Goal: Task Accomplishment & Management: Complete application form

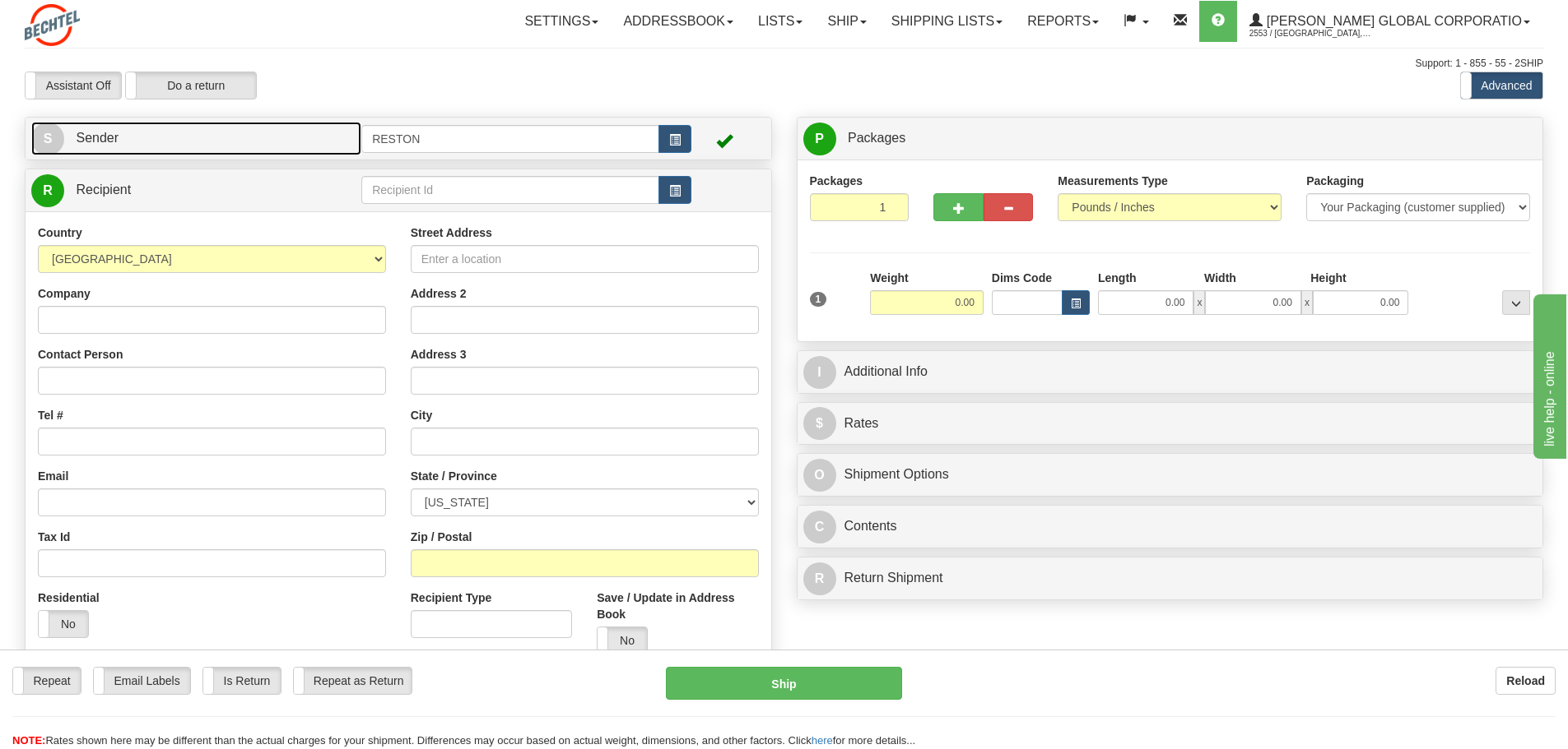
click at [100, 139] on span "Sender" at bounding box center [96, 138] width 43 height 14
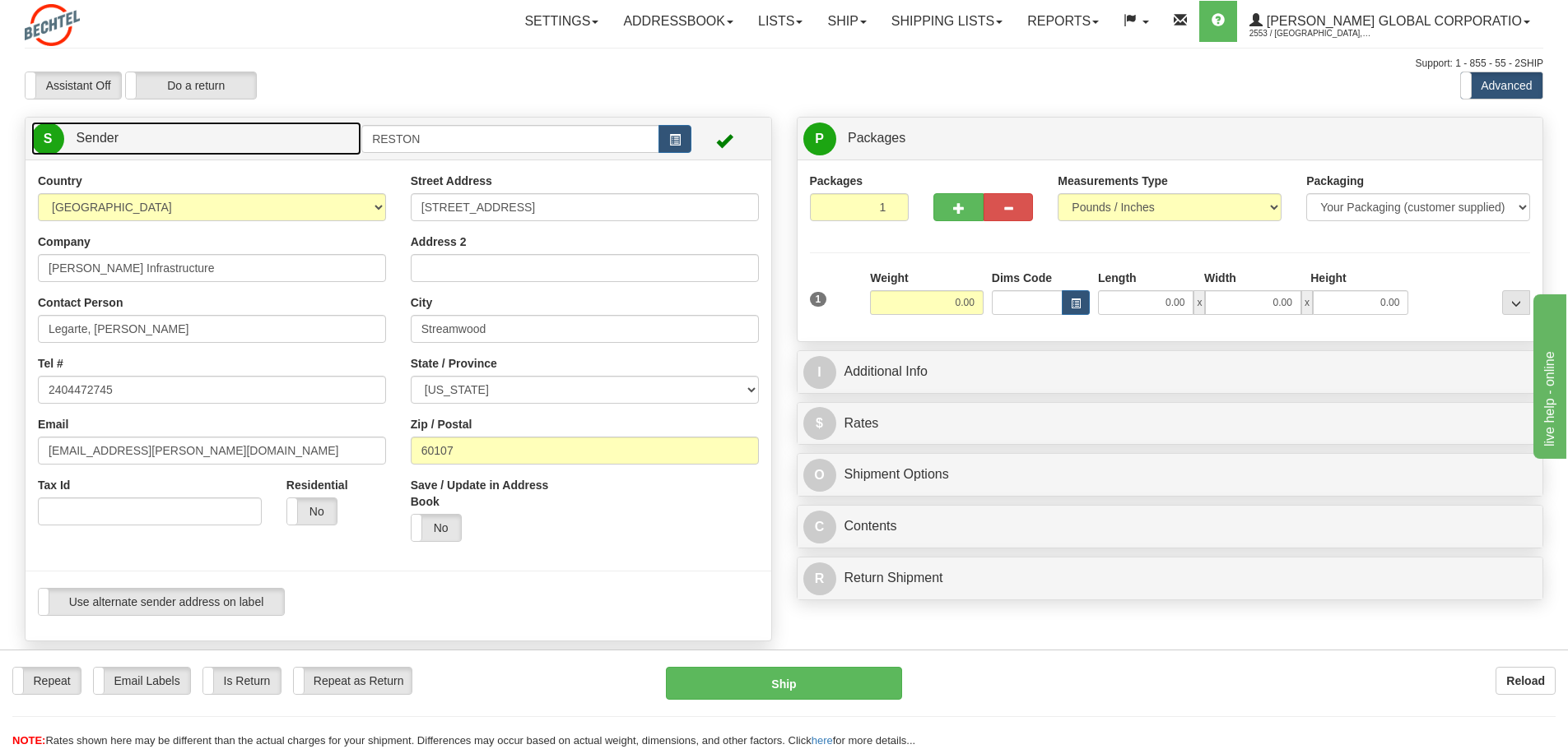
click at [100, 139] on span "Sender" at bounding box center [96, 138] width 43 height 14
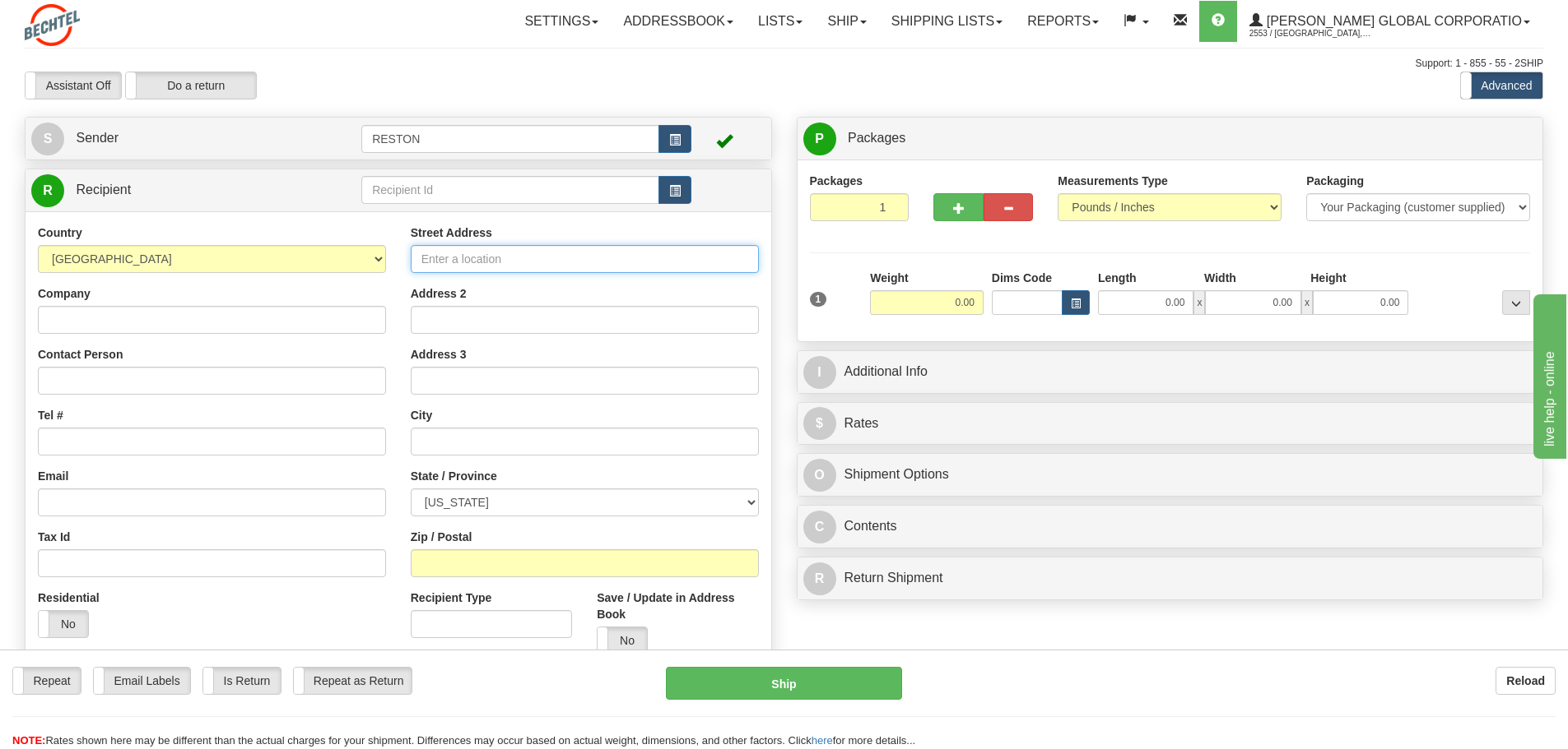
click at [524, 264] on input "Street Address" at bounding box center [585, 259] width 348 height 28
type input "20845 [STREET_ADDRESS]"
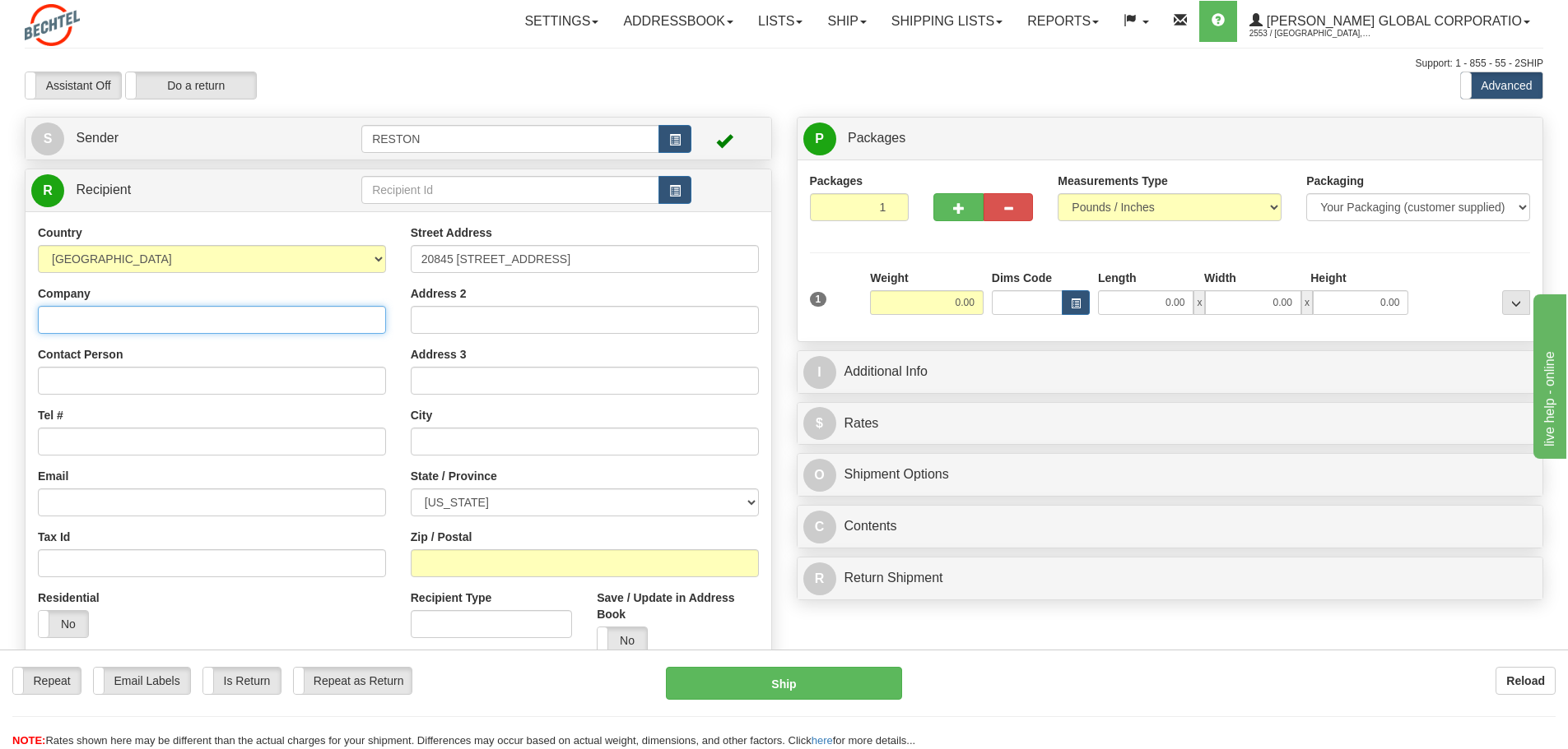
type input "[PERSON_NAME] Infrastructure"
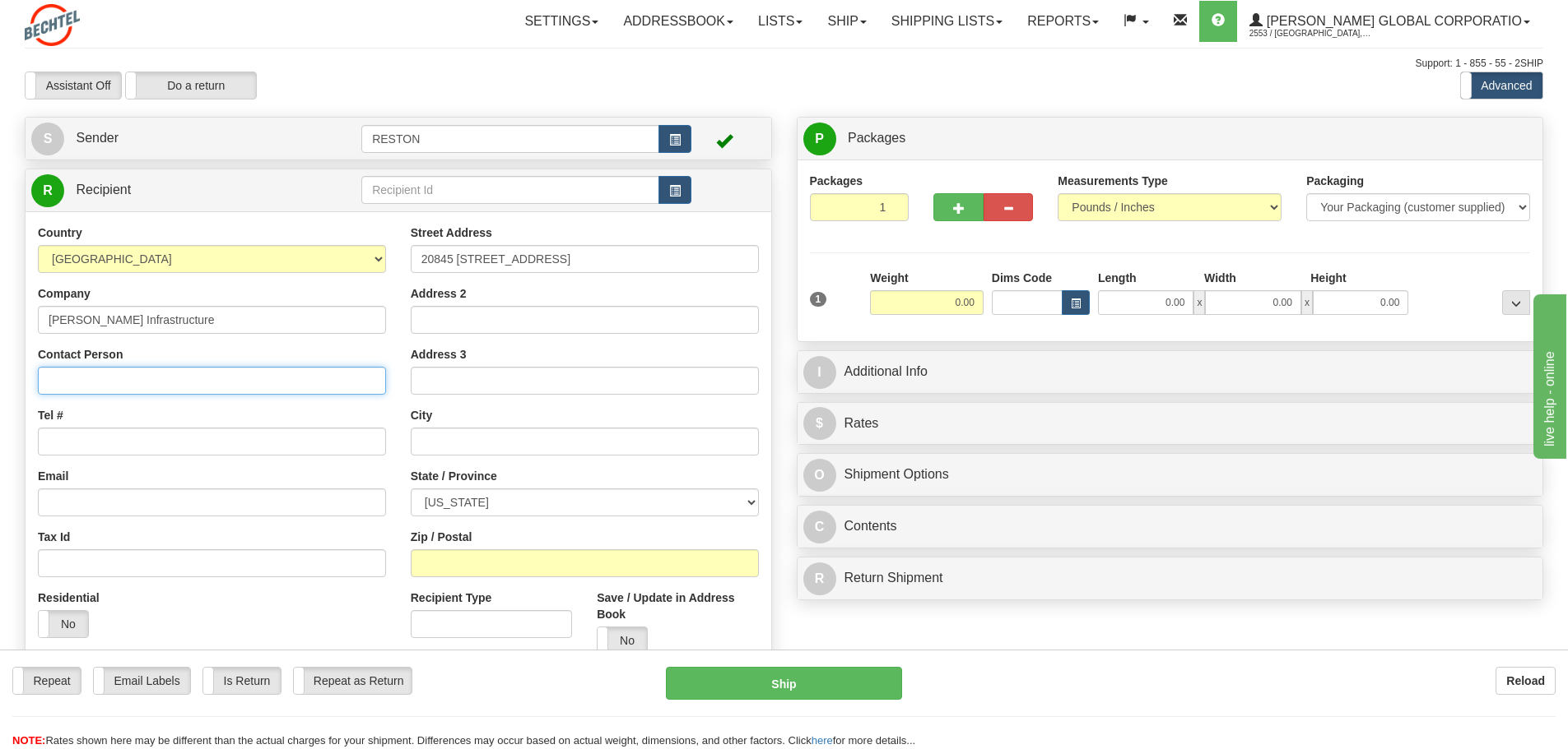
type input "[PERSON_NAME]/[PERSON_NAME]"
type input "[PERSON_NAME]"
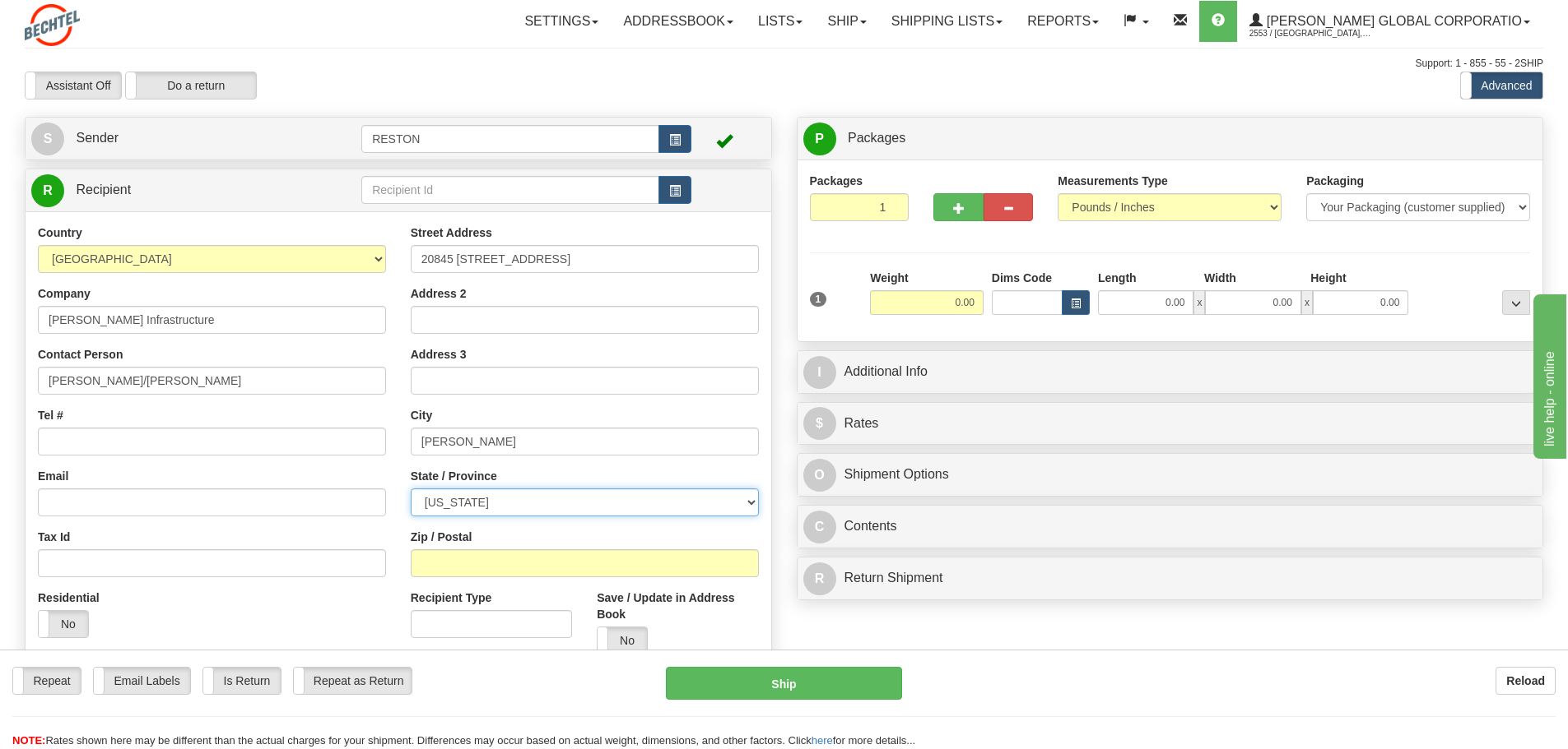
select select "MI"
type input "49068"
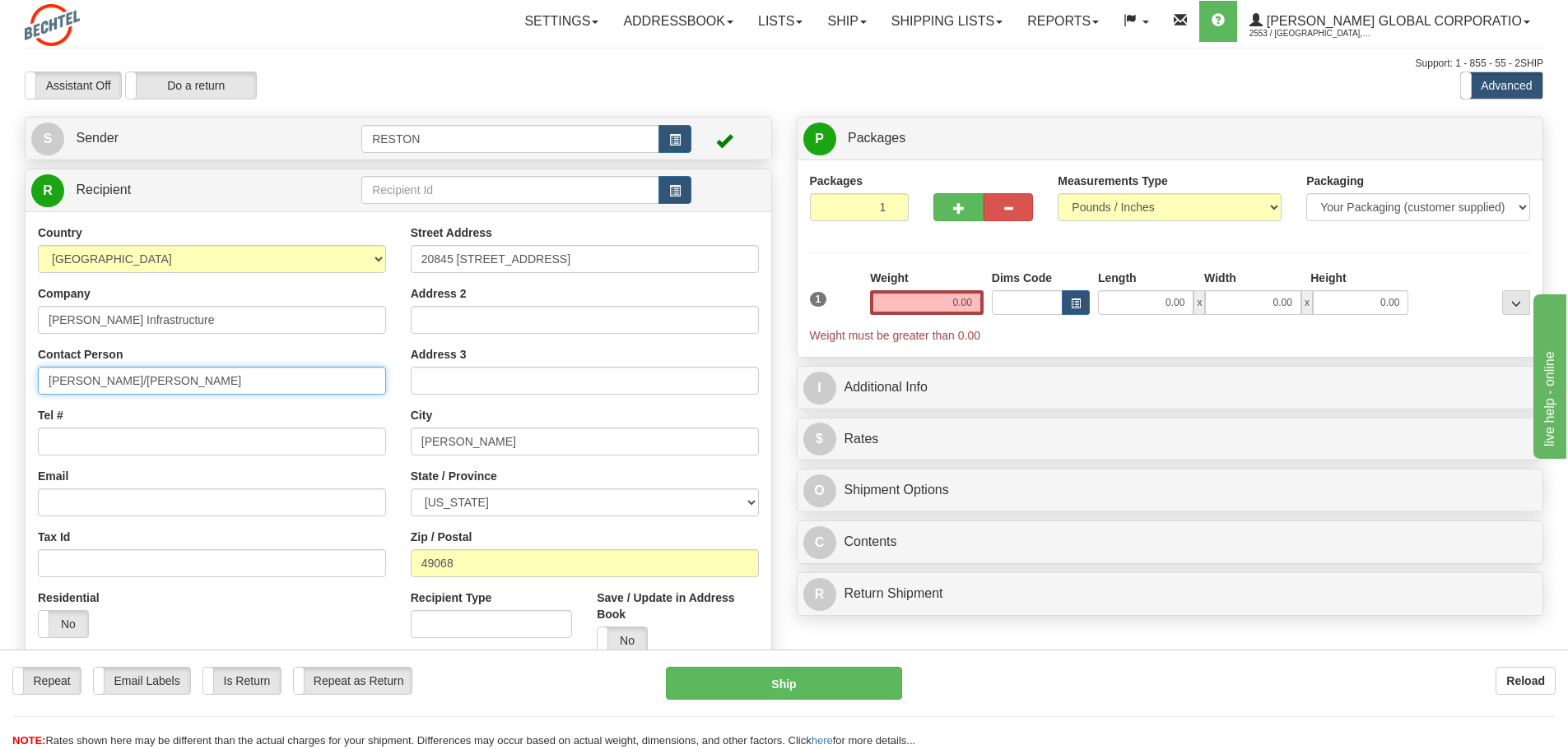
click at [217, 375] on input "[PERSON_NAME]/[PERSON_NAME]" at bounding box center [212, 381] width 348 height 28
type input "[PERSON_NAME]/[PERSON_NAME]"
click at [201, 451] on input "Tel #" at bounding box center [212, 441] width 348 height 28
type input "2404472745"
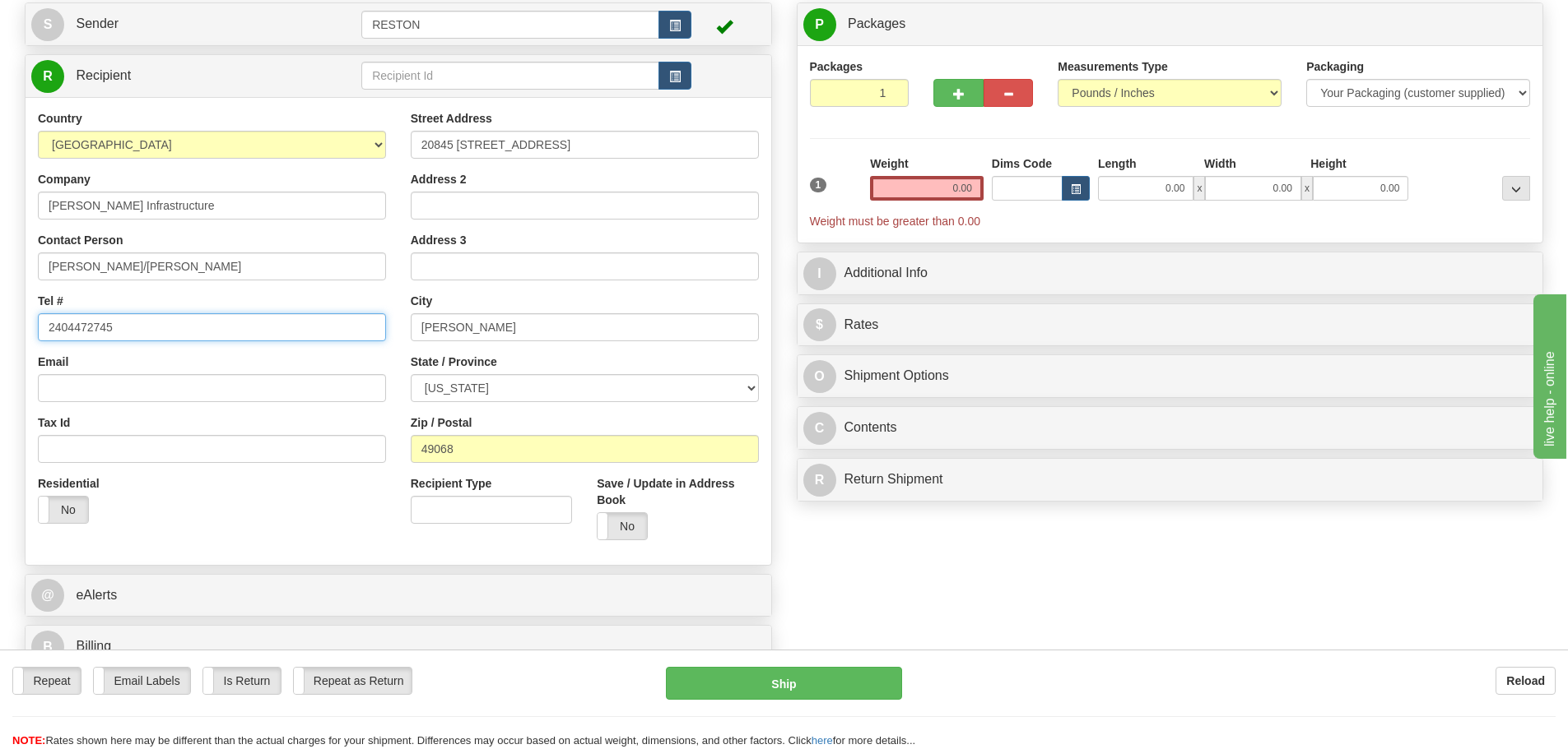
scroll to position [155, 0]
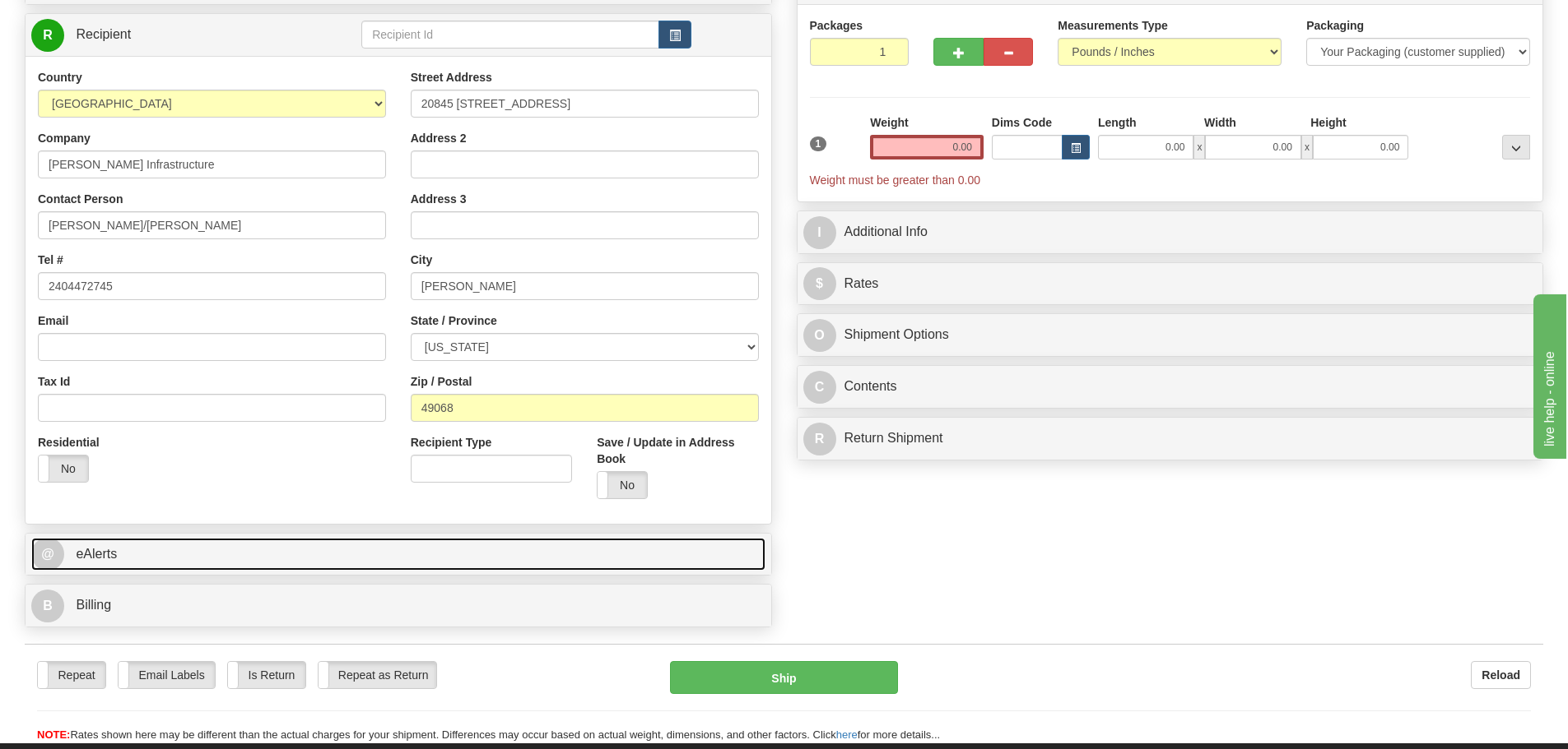
click at [312, 543] on link "@ eAlerts" at bounding box center [399, 555] width 735 height 34
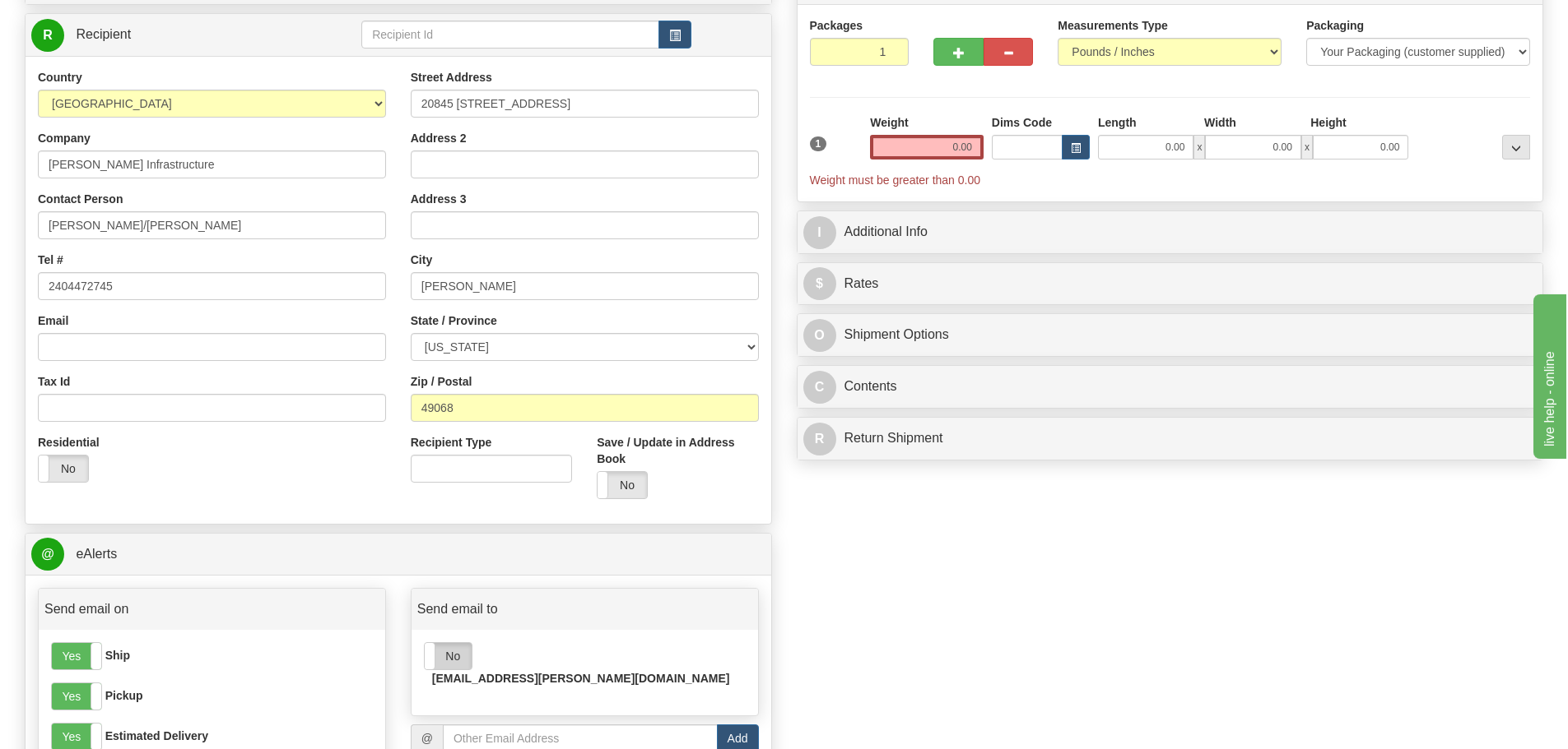
click at [456, 658] on label "No" at bounding box center [447, 656] width 47 height 27
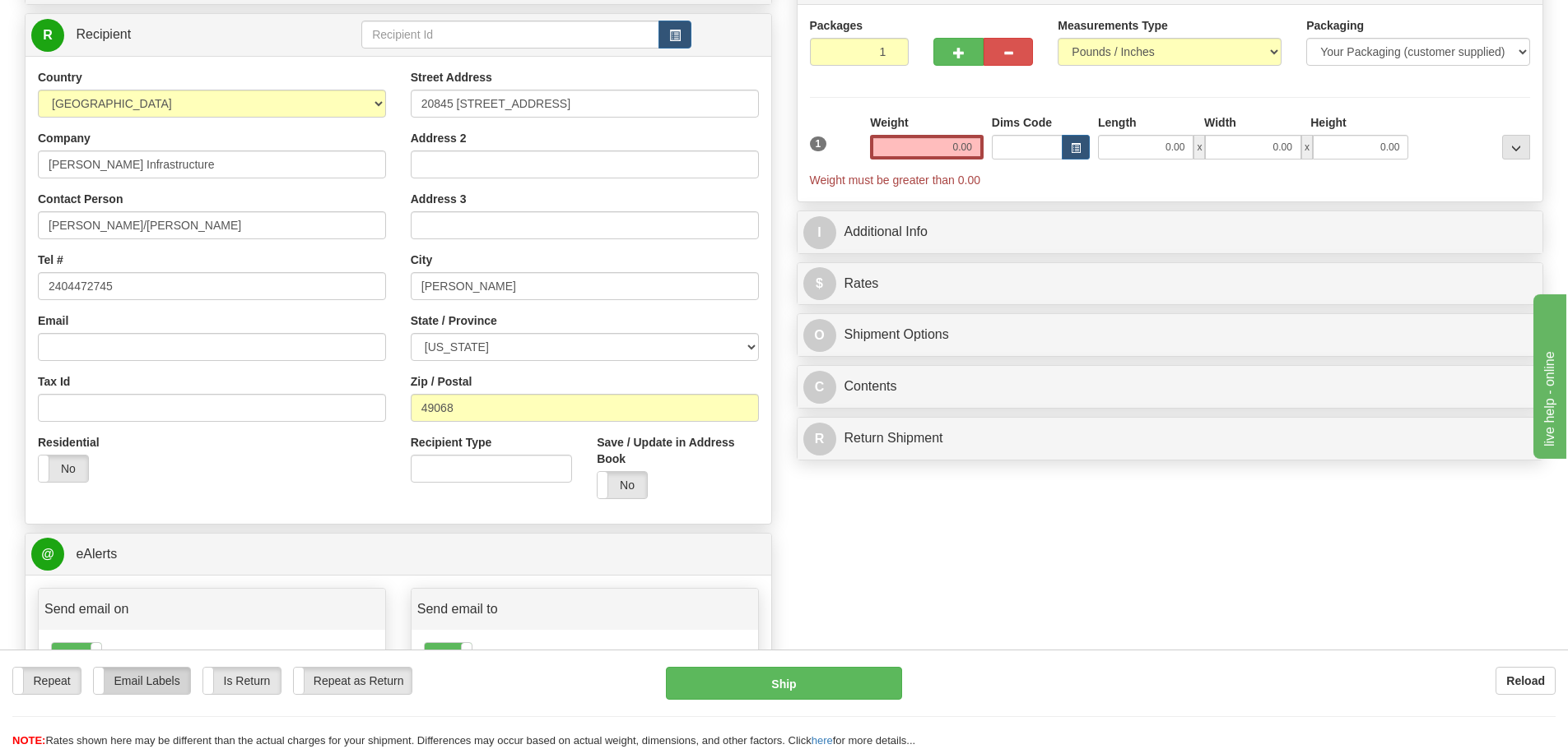
click at [162, 686] on label "Email Labels" at bounding box center [142, 681] width 96 height 27
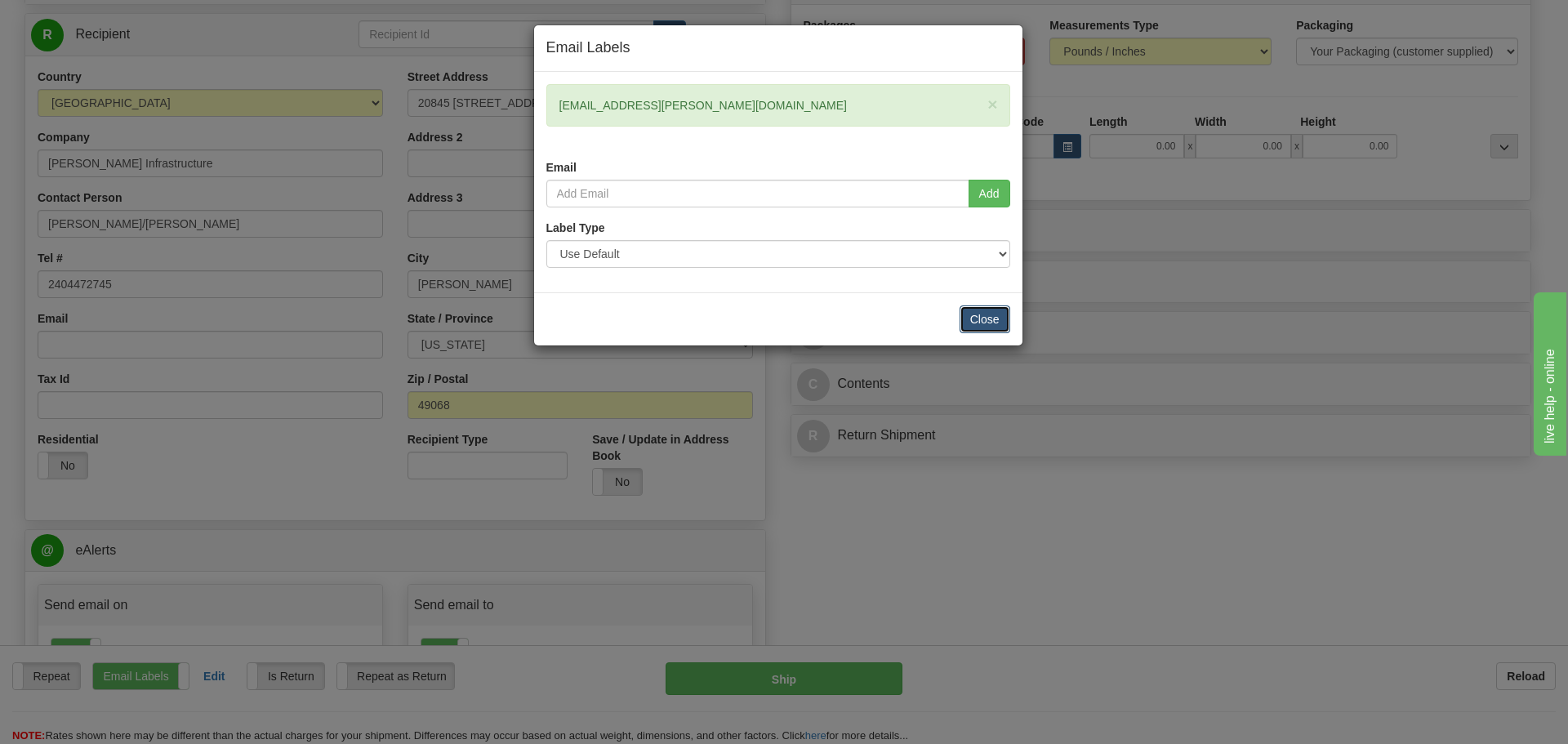
click at [1003, 315] on button "Close" at bounding box center [985, 319] width 51 height 28
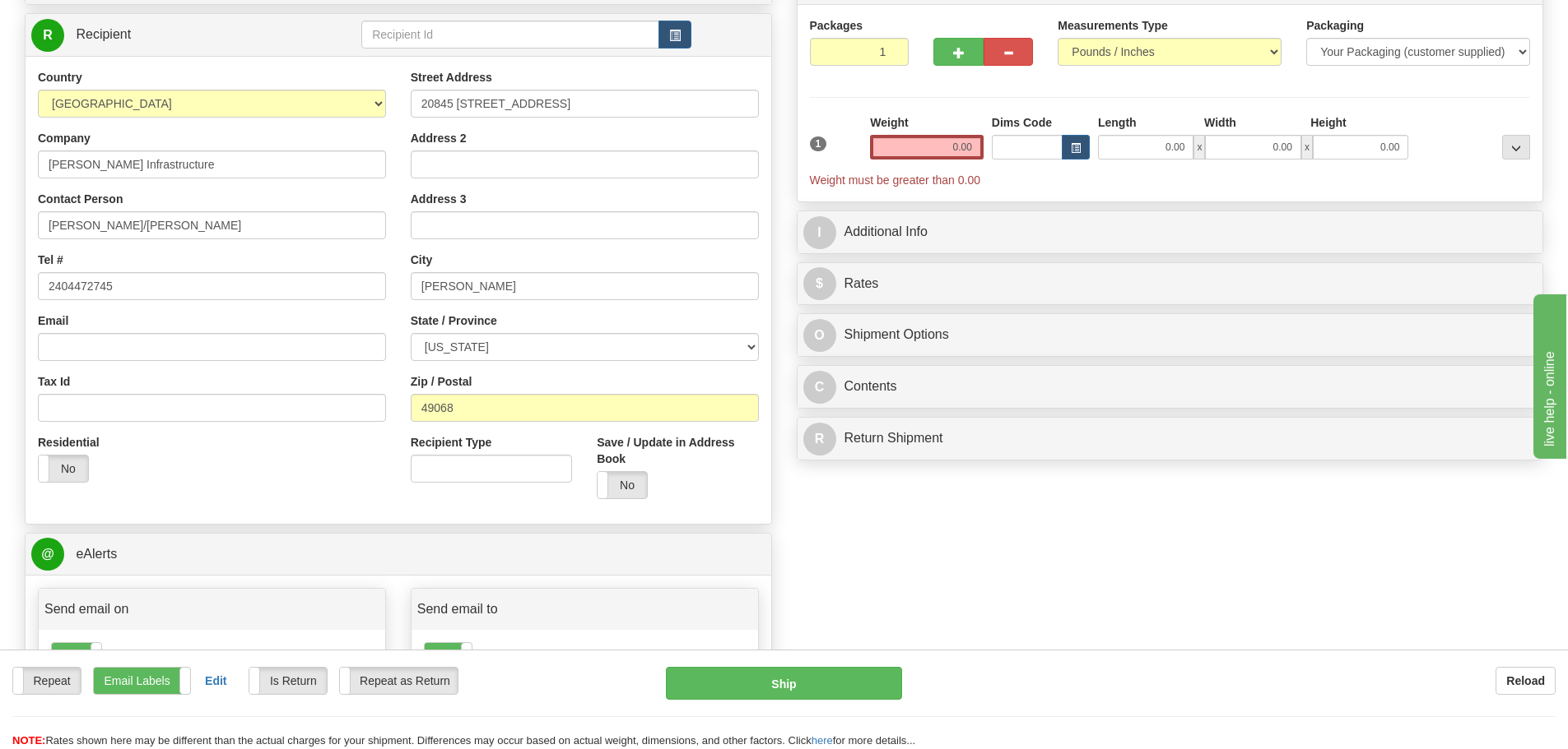
scroll to position [0, 0]
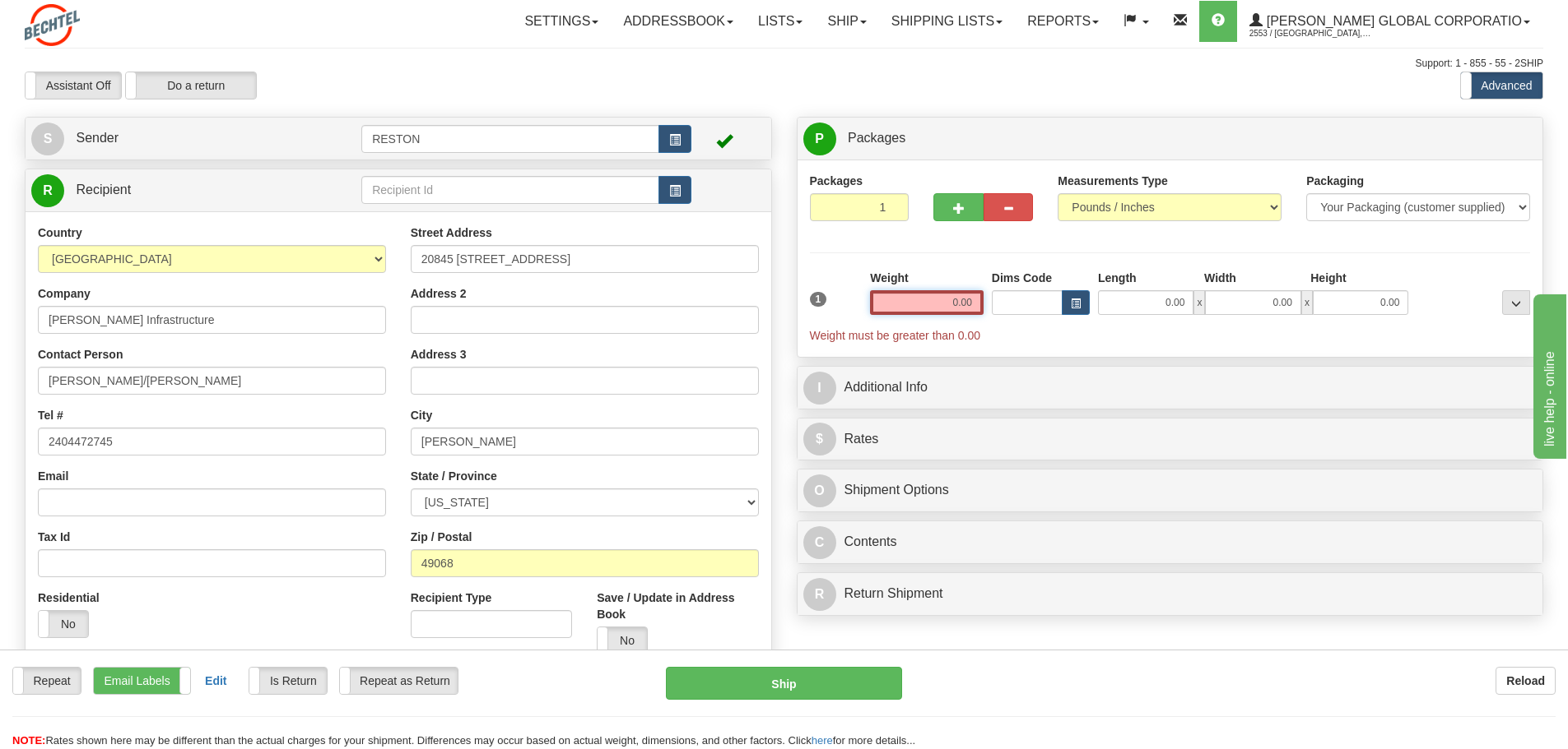
click at [949, 300] on input "0.00" at bounding box center [927, 302] width 114 height 25
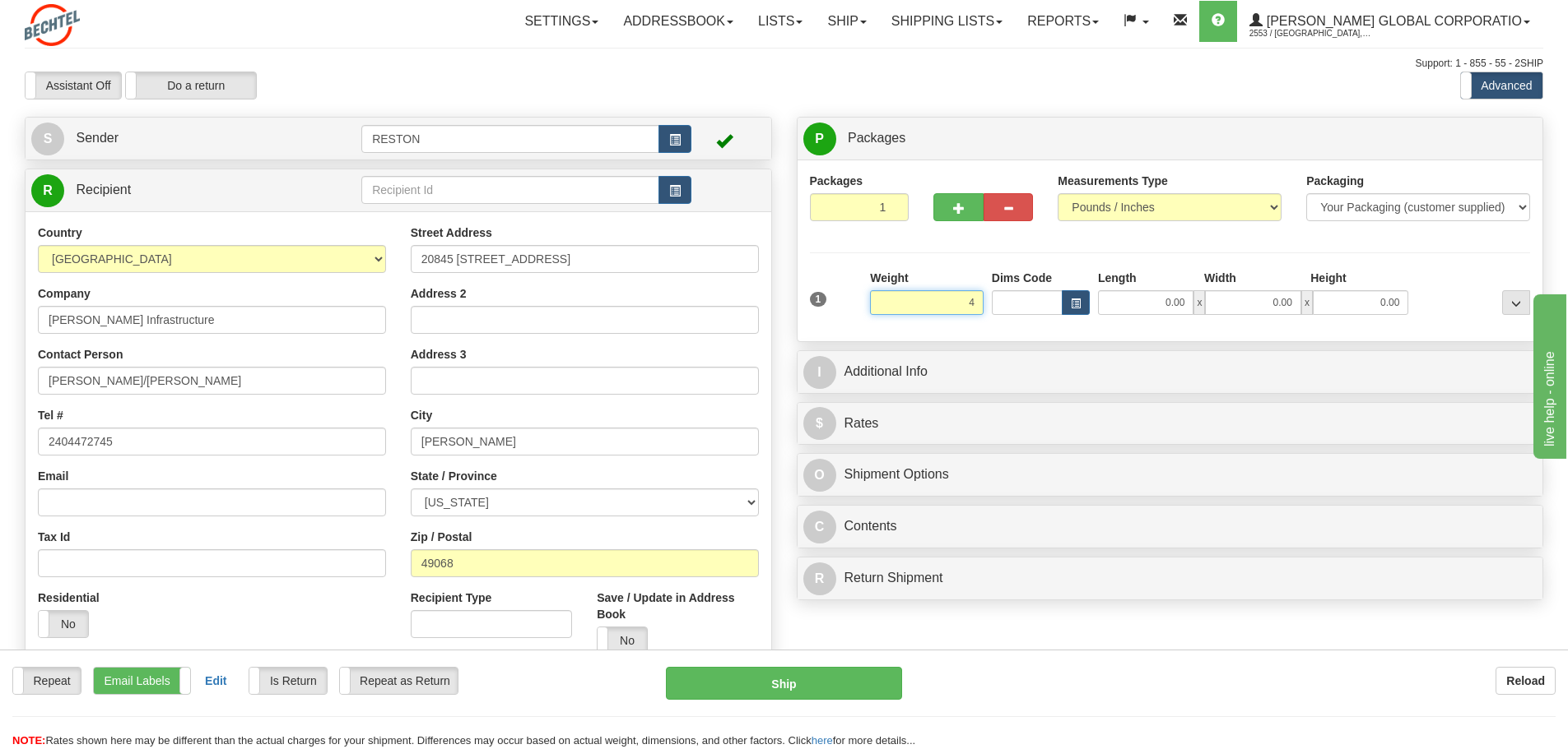
type input "4.00"
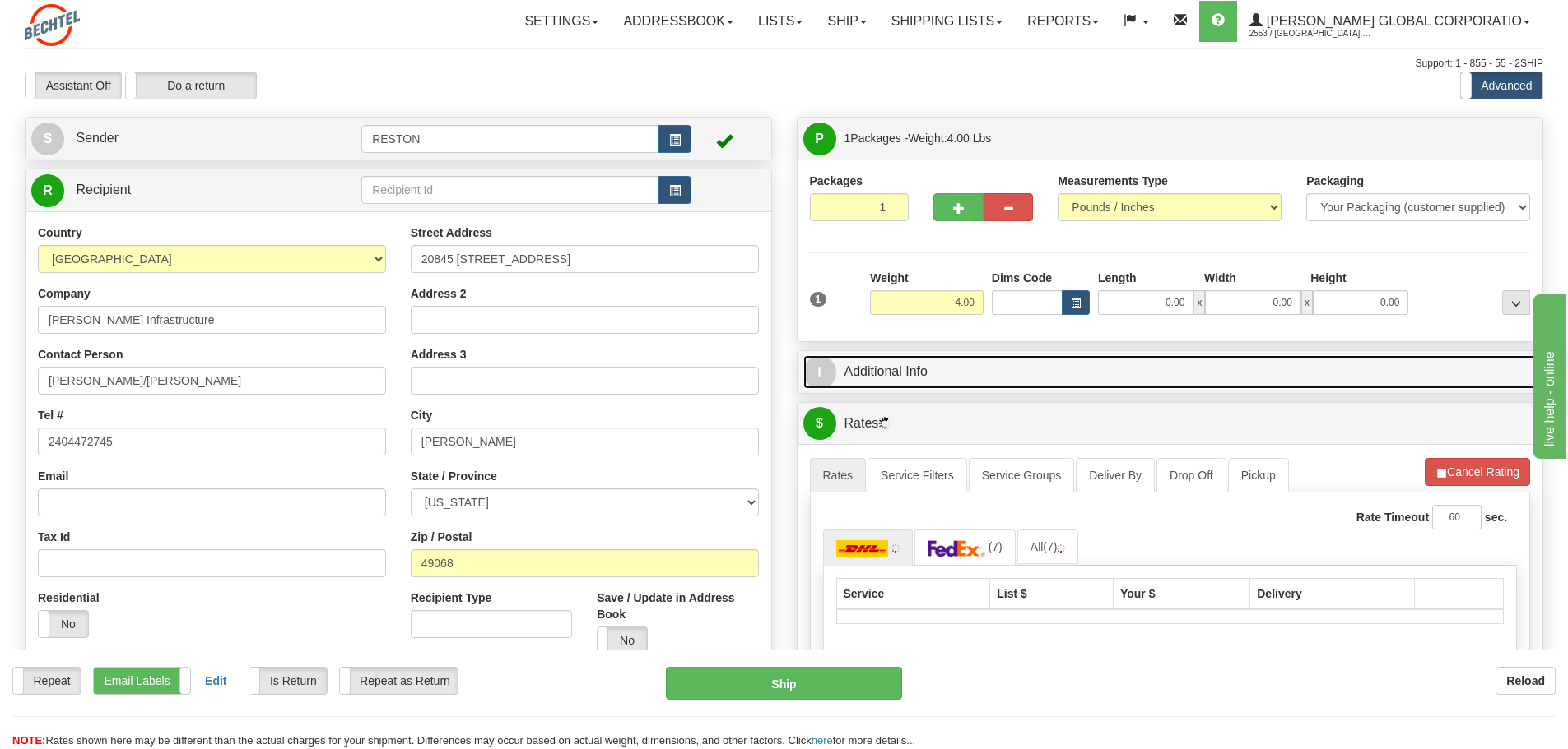
click at [909, 373] on link "I Additional Info" at bounding box center [1170, 372] width 735 height 34
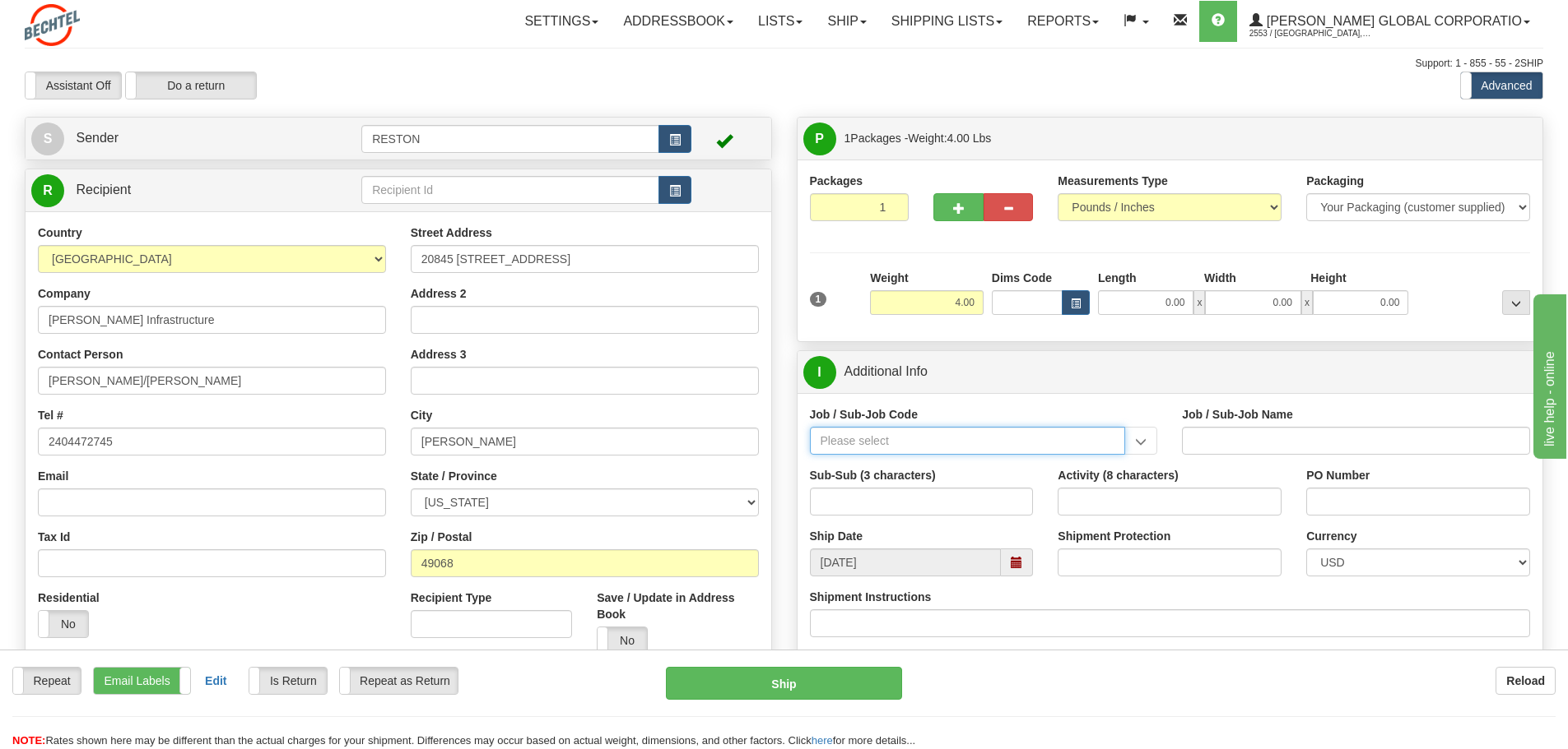
click at [913, 431] on input "Job / Sub-Job Code" at bounding box center [967, 440] width 316 height 28
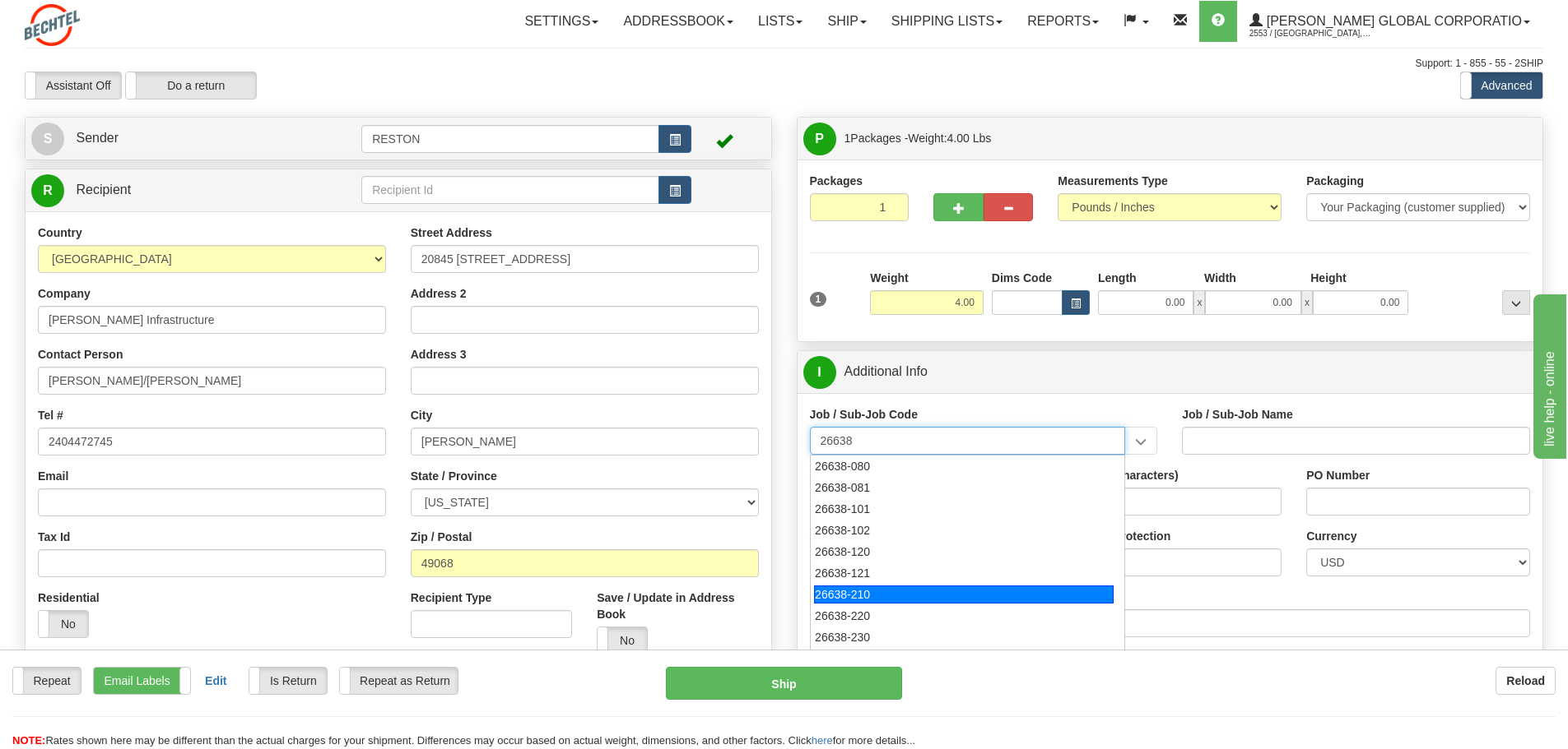
click at [908, 593] on div "26638-210" at bounding box center [963, 595] width 300 height 18
type input "26638-210"
type input "SUNFISH 2 SOLAR PROJECT - FIELD NON-MANUAL"
type input "26638-210"
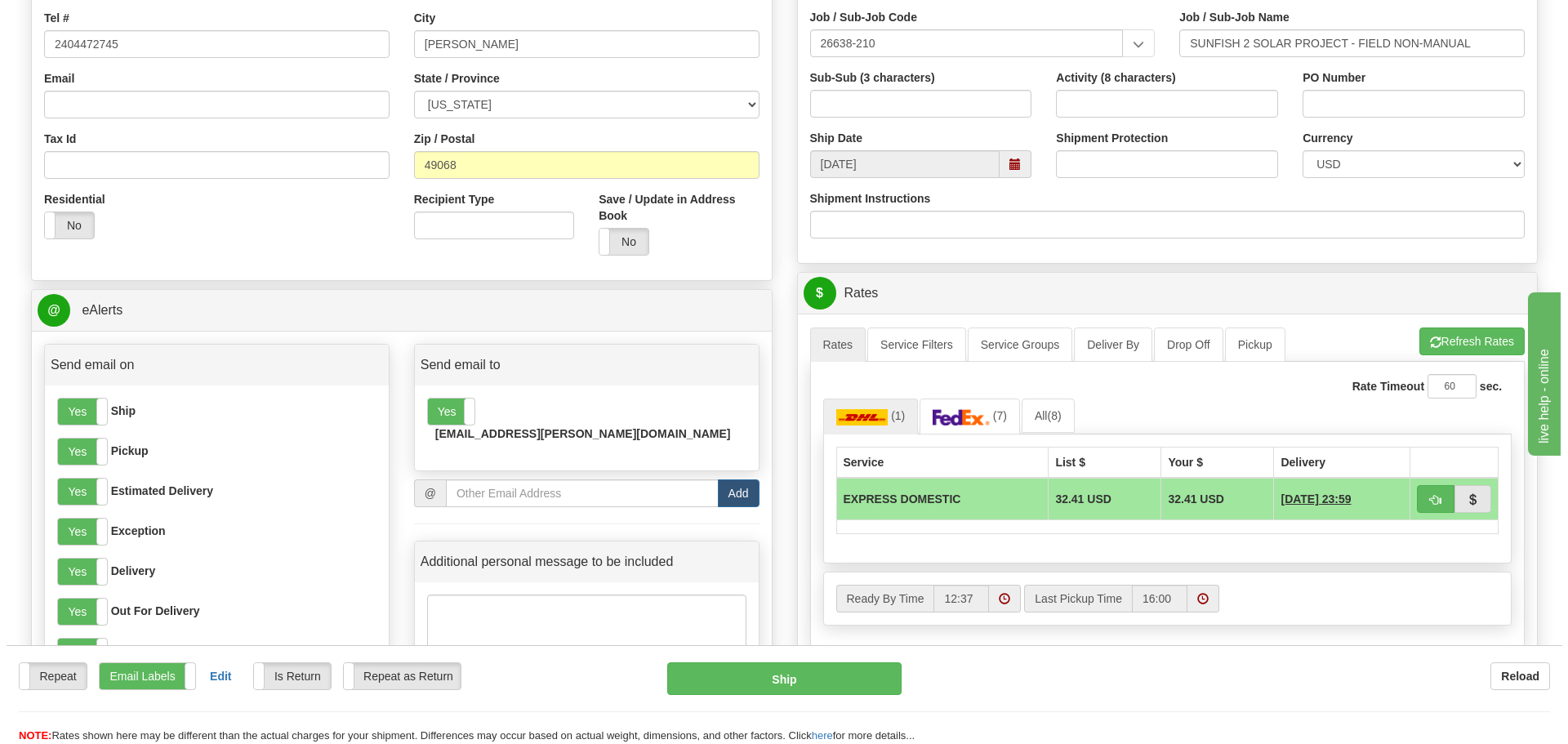
scroll to position [438, 0]
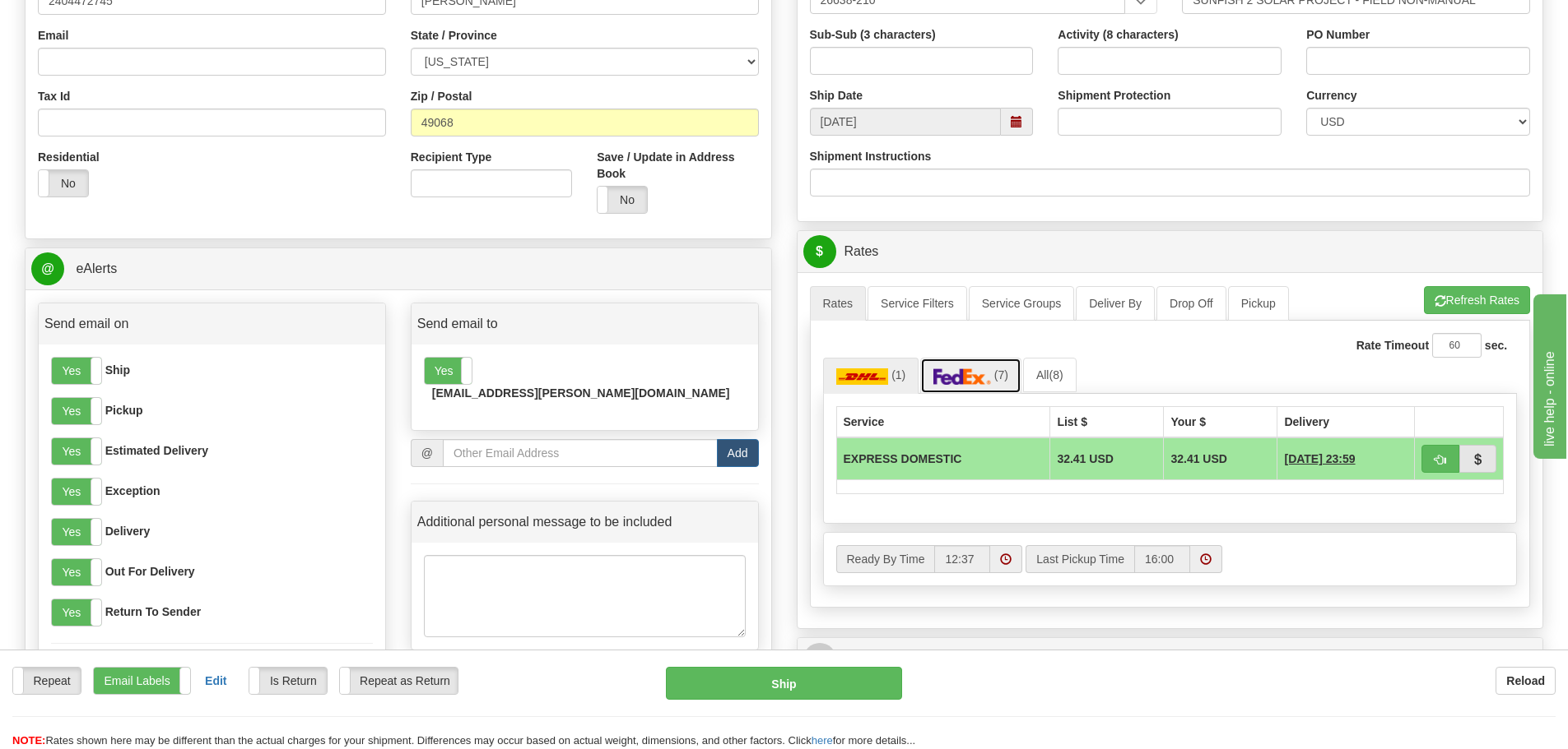
click at [988, 378] on img at bounding box center [962, 376] width 57 height 17
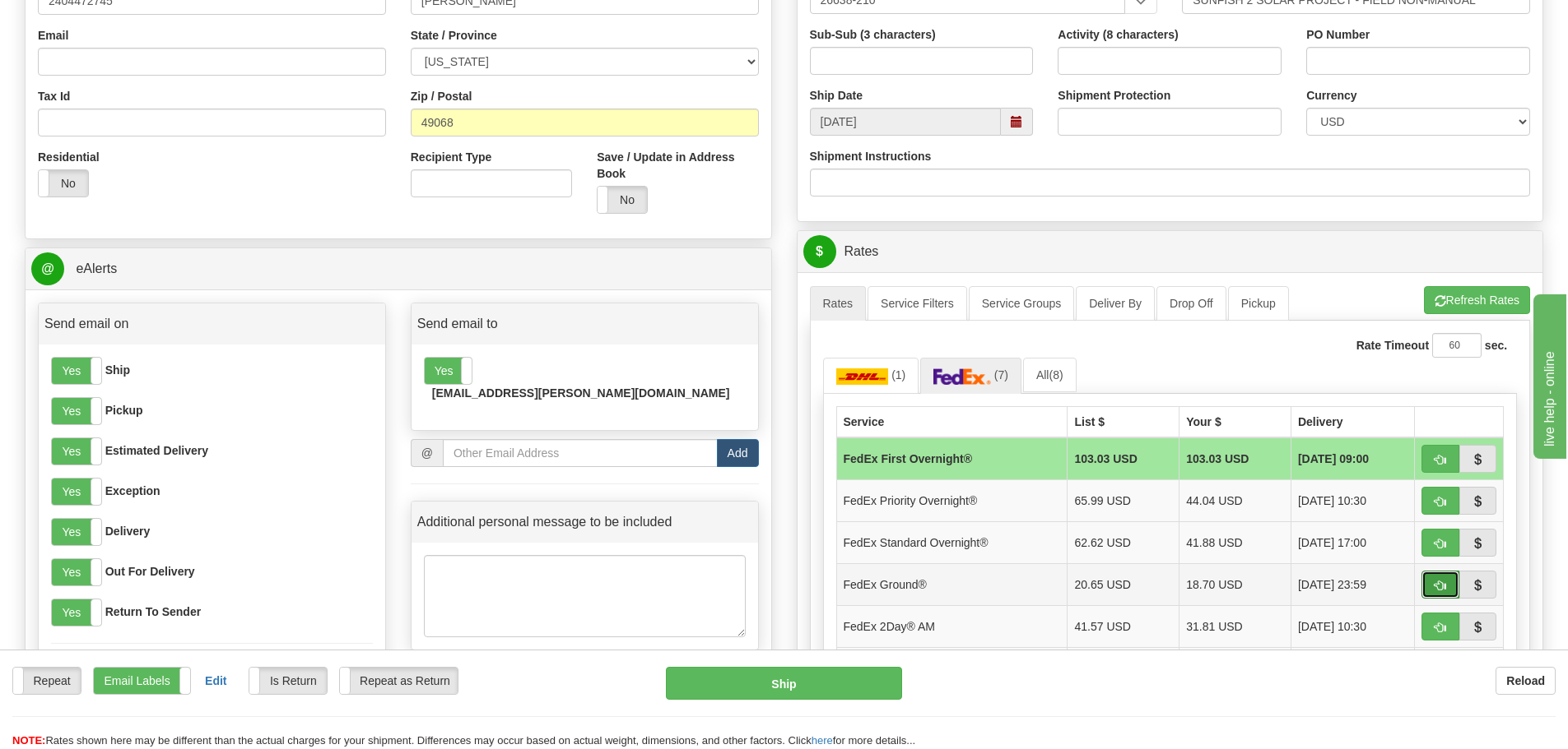
click at [1431, 583] on button "button" at bounding box center [1440, 585] width 38 height 28
type input "92"
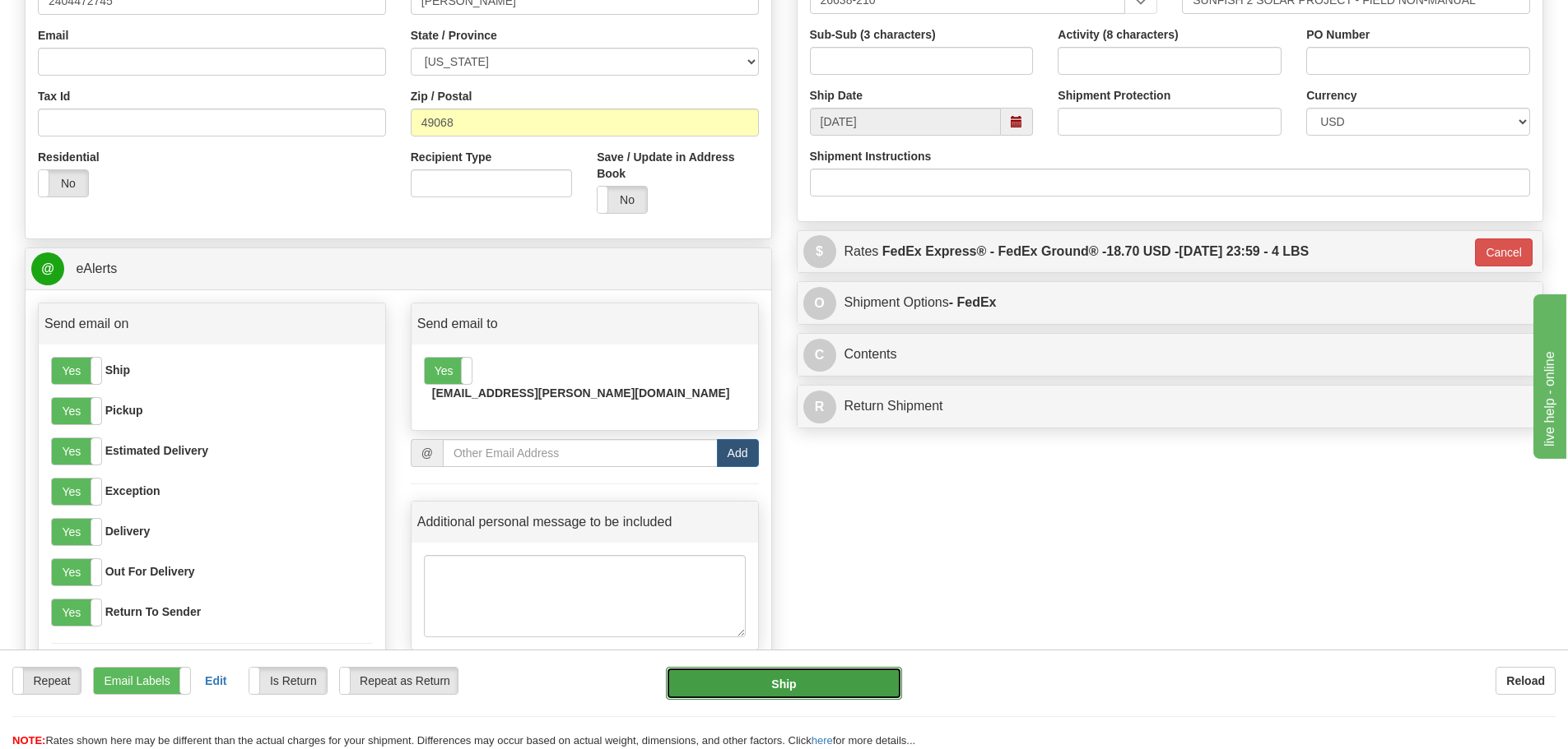
click at [814, 697] on button "Ship" at bounding box center [784, 683] width 237 height 33
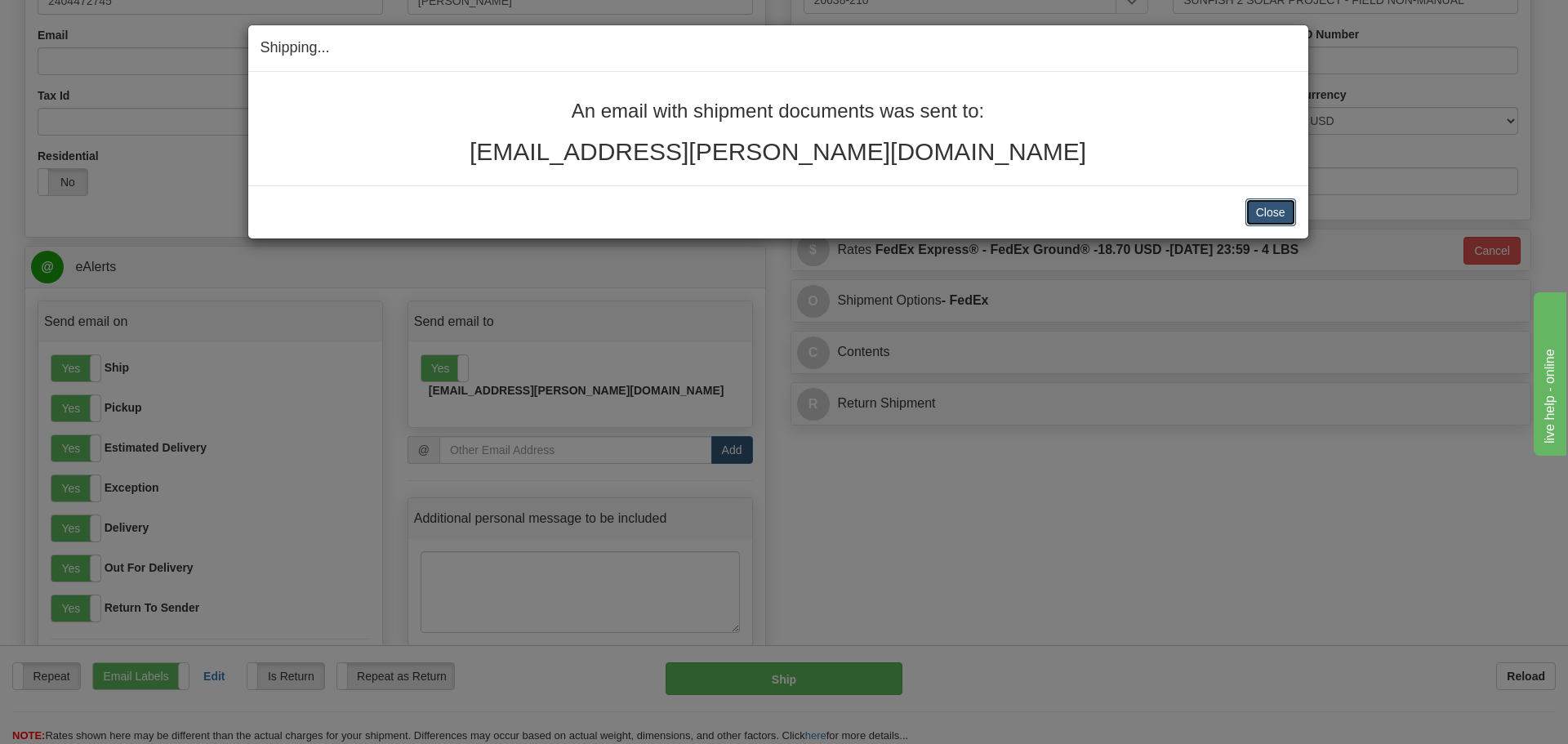
click at [1270, 215] on button "Close" at bounding box center [1271, 212] width 51 height 28
